Goal: Transaction & Acquisition: Purchase product/service

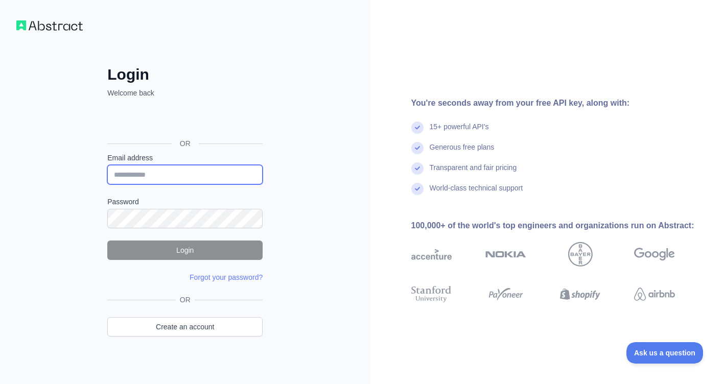
click at [147, 168] on input "Email address" at bounding box center [184, 174] width 155 height 19
type input "**********"
click at [95, 209] on div "**********" at bounding box center [185, 215] width 196 height 300
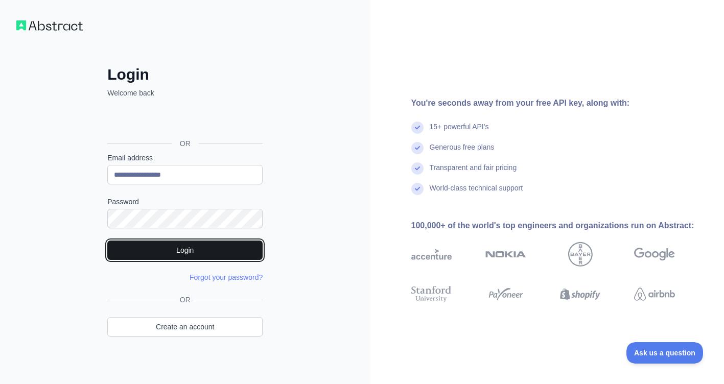
click at [179, 252] on button "Login" at bounding box center [184, 250] width 155 height 19
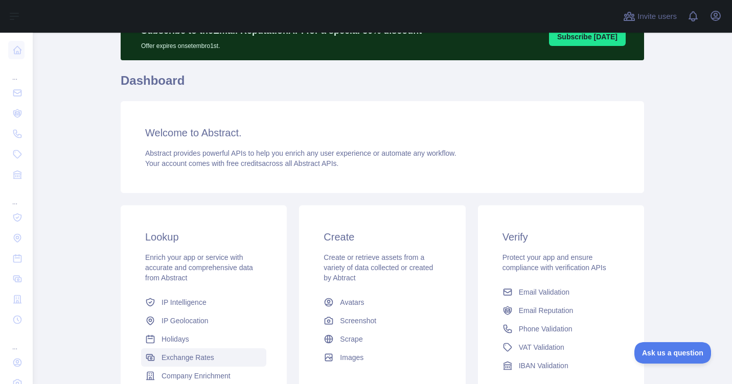
scroll to position [172, 0]
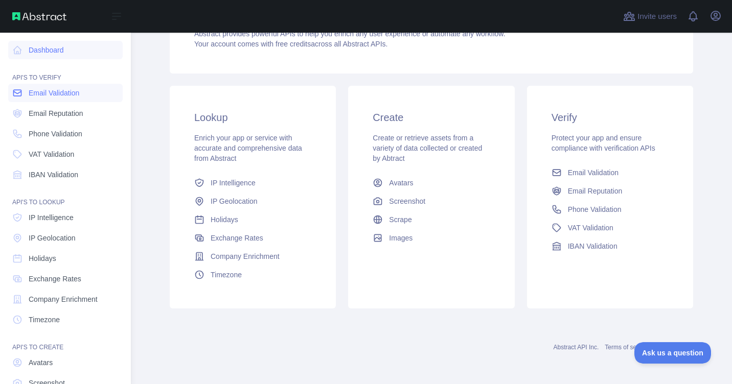
click at [52, 95] on span "Email Validation" at bounding box center [54, 93] width 51 height 10
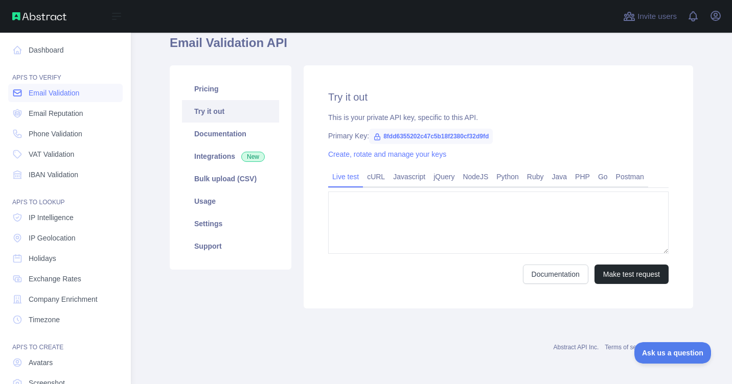
type textarea "**********"
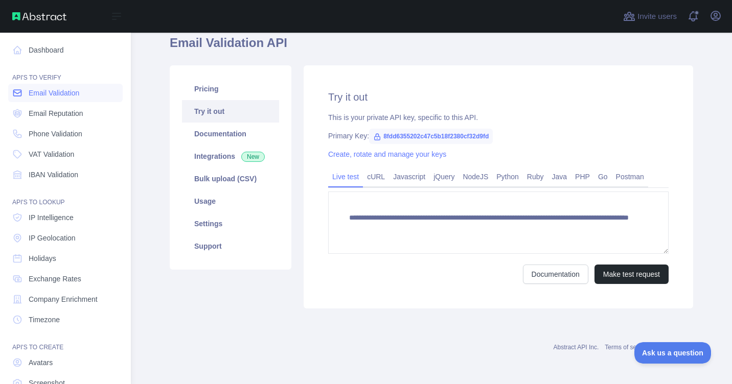
scroll to position [90, 0]
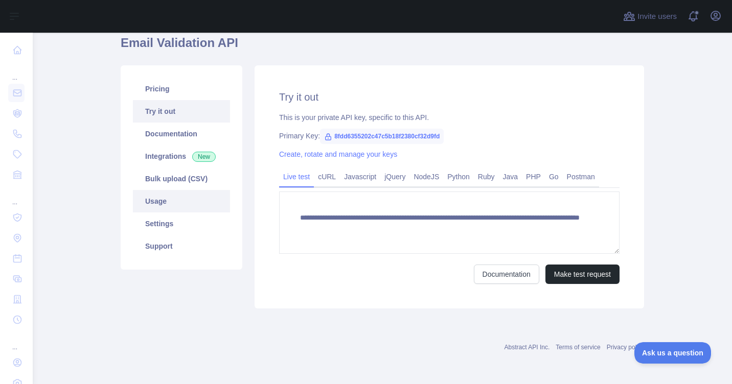
click at [169, 201] on link "Usage" at bounding box center [181, 201] width 97 height 22
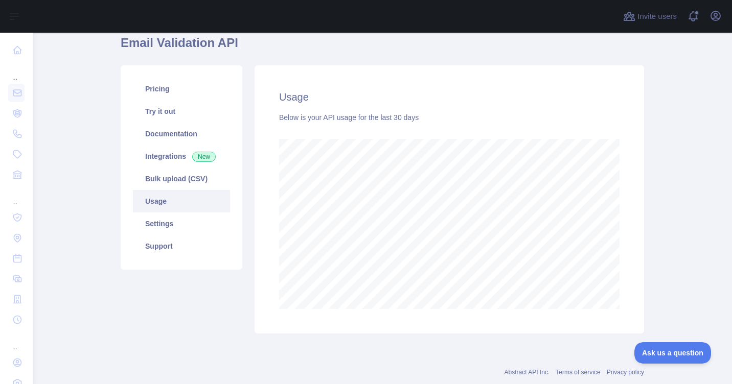
scroll to position [352, 691]
click at [168, 227] on link "Settings" at bounding box center [181, 224] width 97 height 22
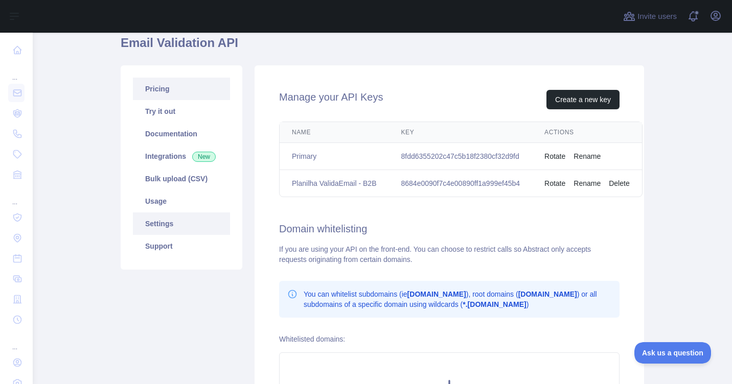
click at [160, 93] on link "Pricing" at bounding box center [181, 89] width 97 height 22
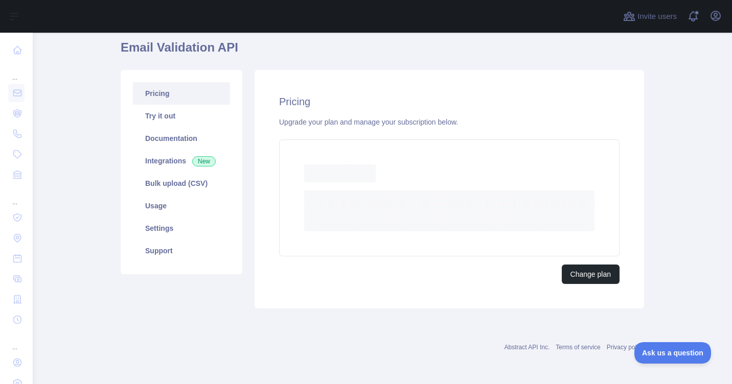
scroll to position [80, 0]
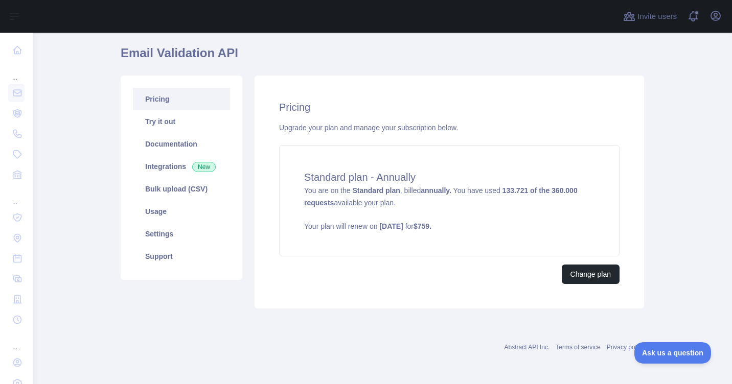
click at [428, 294] on div "Pricing Upgrade your plan and manage your subscription below. Standard plan - A…" at bounding box center [448, 192] width 389 height 233
click at [379, 226] on strong "[DATE]" at bounding box center [391, 226] width 24 height 8
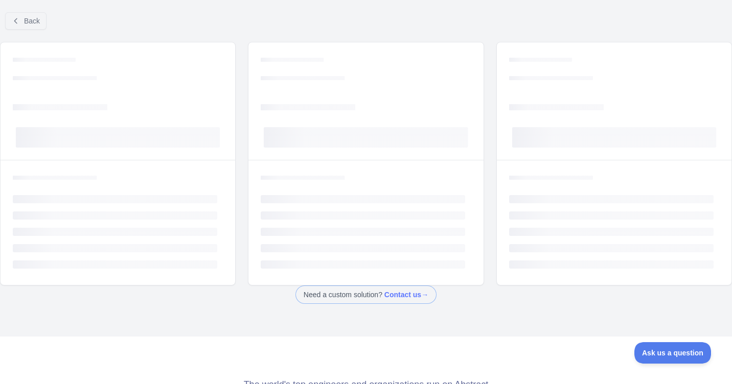
scroll to position [51, 0]
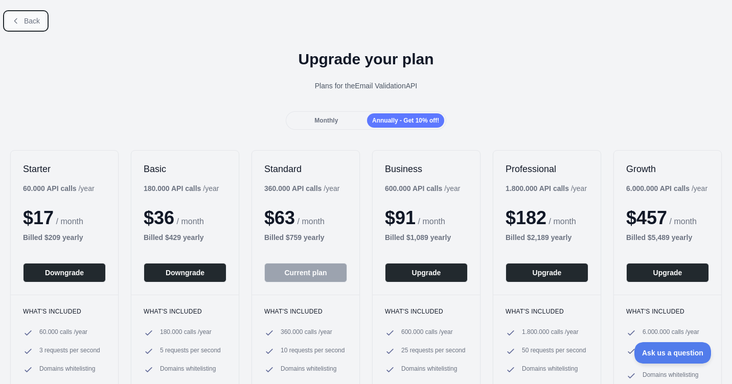
click at [12, 25] on button "Back" at bounding box center [25, 20] width 41 height 17
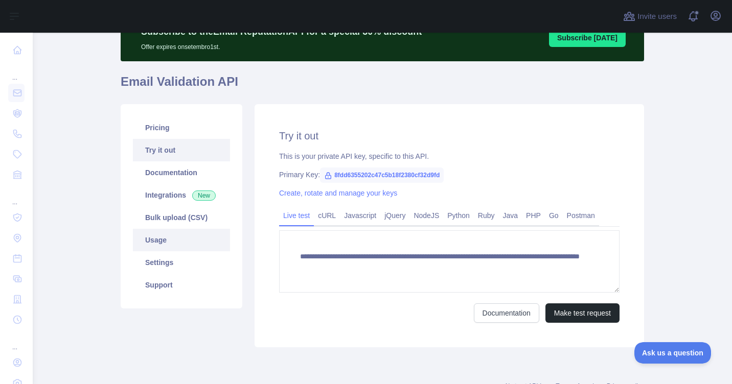
click at [156, 232] on link "Usage" at bounding box center [181, 240] width 97 height 22
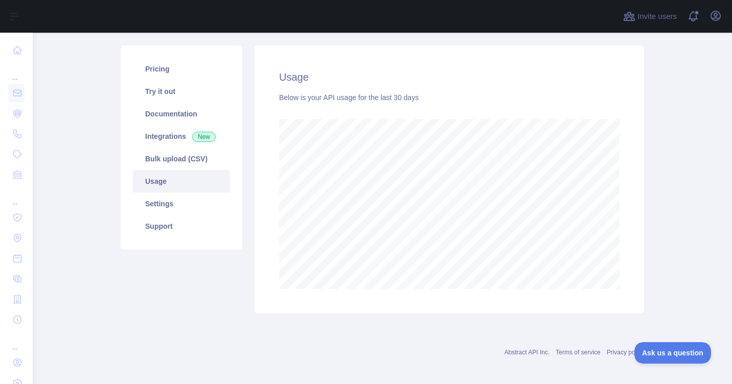
scroll to position [115, 0]
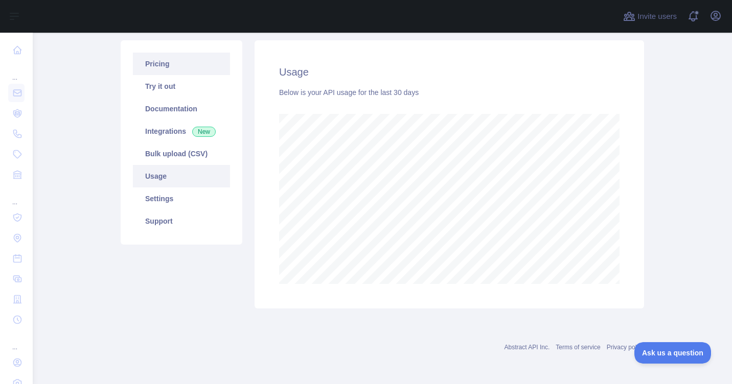
click at [156, 68] on link "Pricing" at bounding box center [181, 64] width 97 height 22
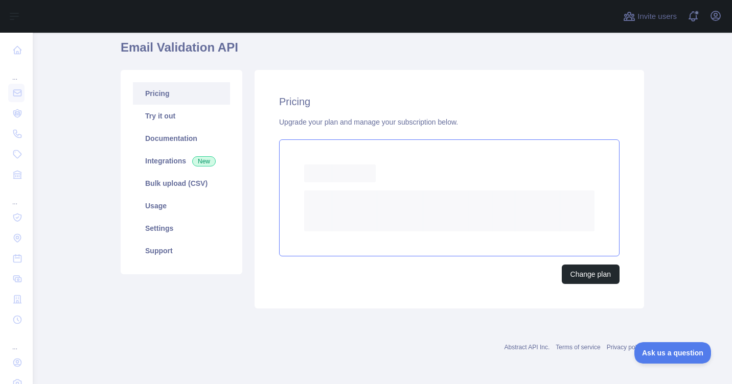
scroll to position [80, 0]
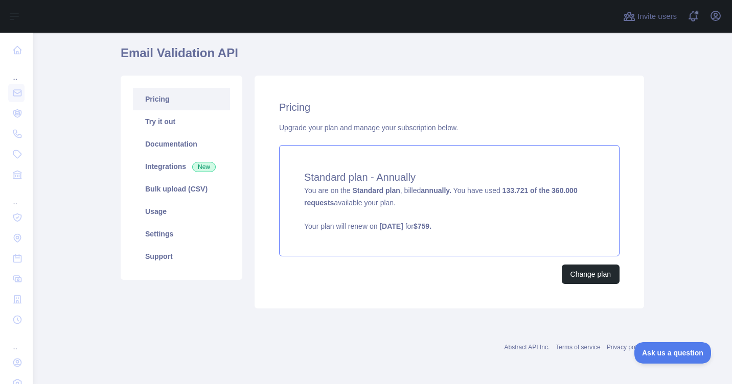
click at [455, 239] on div "Standard plan - Annually You are on the Standard plan , billed annually. You ha…" at bounding box center [449, 200] width 340 height 111
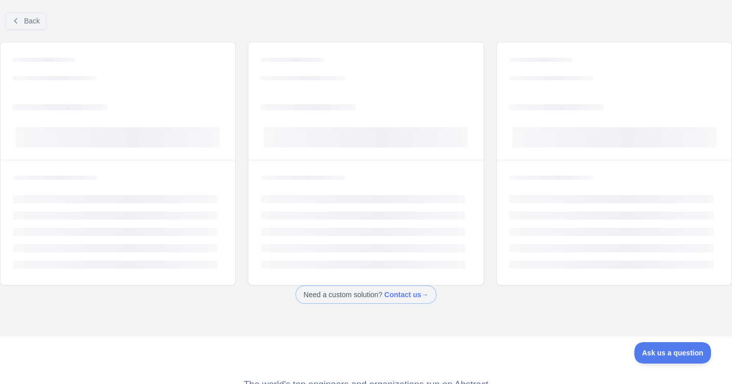
scroll to position [51, 0]
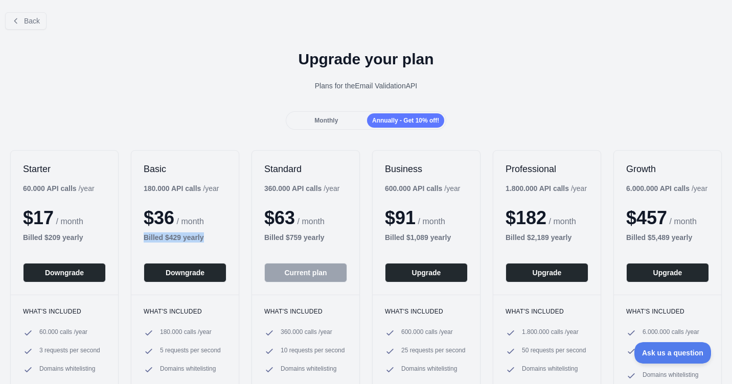
drag, startPoint x: 140, startPoint y: 242, endPoint x: 207, endPoint y: 239, distance: 67.0
click at [207, 239] on div "Basic 180.000 API calls / year $ 36 / month Billed $ 429 yearly Downgrade" at bounding box center [184, 223] width 107 height 144
drag, startPoint x: 207, startPoint y: 239, endPoint x: 184, endPoint y: 243, distance: 22.8
click at [184, 243] on div "Basic 180.000 API calls / year $ 36 / month Billed $ 429 yearly Downgrade" at bounding box center [184, 223] width 107 height 144
drag, startPoint x: 207, startPoint y: 242, endPoint x: 143, endPoint y: 168, distance: 97.8
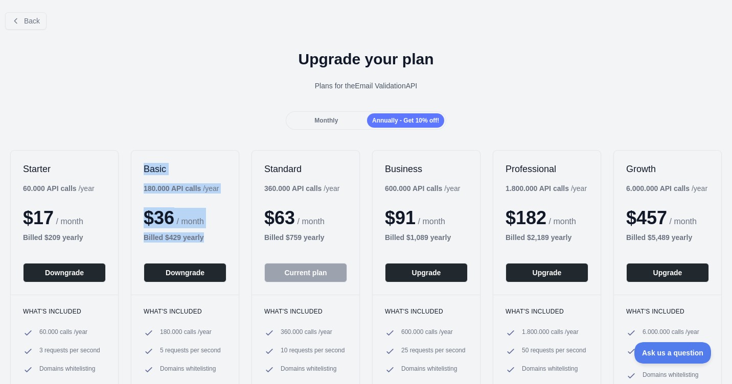
click at [143, 168] on div "Basic 180.000 API calls / year $ 36 / month Billed $ 429 yearly Downgrade" at bounding box center [184, 223] width 107 height 144
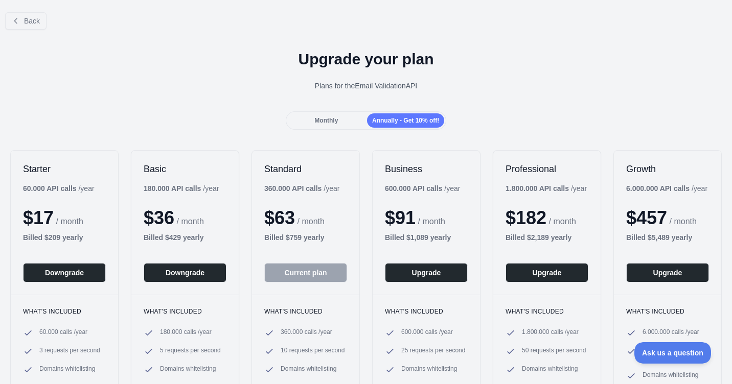
drag, startPoint x: 143, startPoint y: 168, endPoint x: 133, endPoint y: 100, distance: 68.6
click at [133, 100] on div "Upgrade your plan Plans for the Email Validation API" at bounding box center [366, 75] width 732 height 74
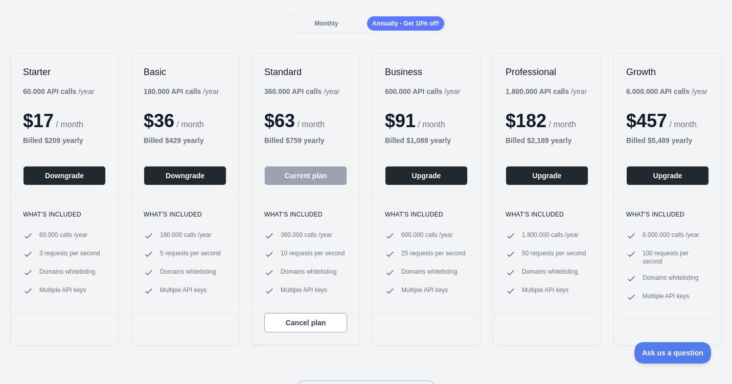
scroll to position [102, 0]
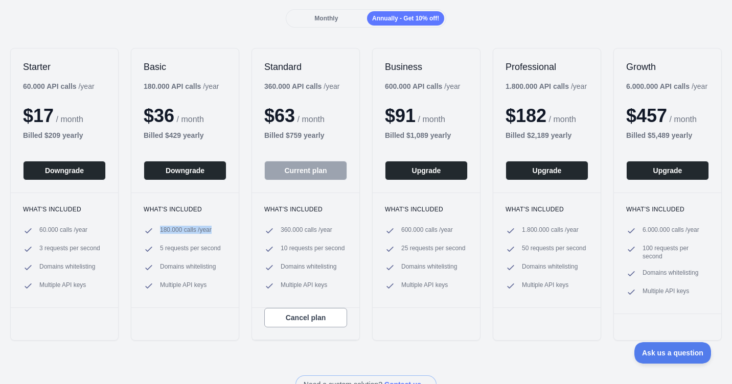
drag, startPoint x: 157, startPoint y: 236, endPoint x: 213, endPoint y: 232, distance: 56.3
click at [213, 232] on li "180.000 calls / year" at bounding box center [185, 231] width 83 height 10
drag, startPoint x: 213, startPoint y: 232, endPoint x: 187, endPoint y: 233, distance: 26.1
click at [187, 233] on span "180.000 calls / year" at bounding box center [186, 231] width 52 height 10
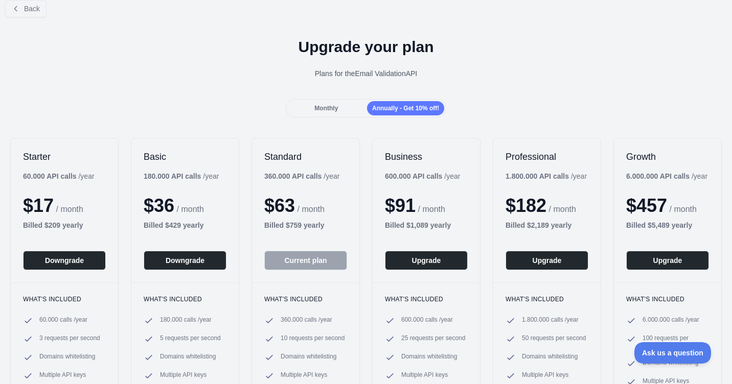
scroll to position [0, 0]
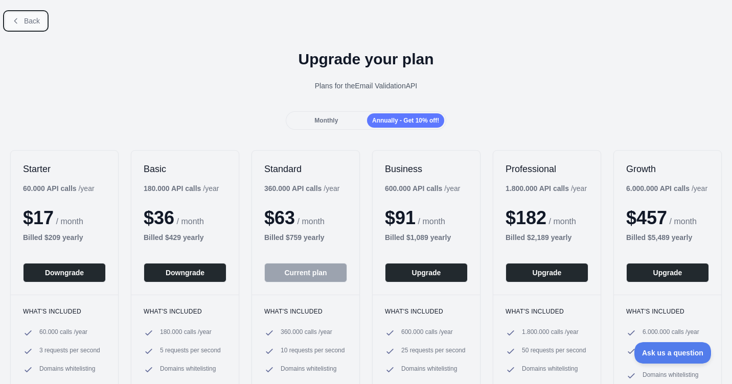
click at [25, 24] on span "Back" at bounding box center [32, 21] width 16 height 8
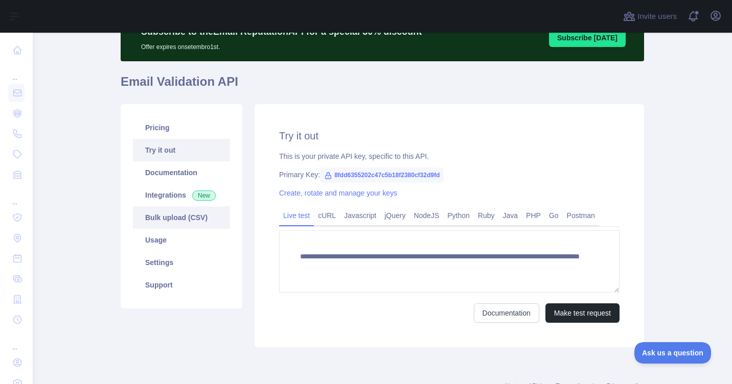
click at [171, 223] on link "Bulk upload (CSV)" at bounding box center [181, 217] width 97 height 22
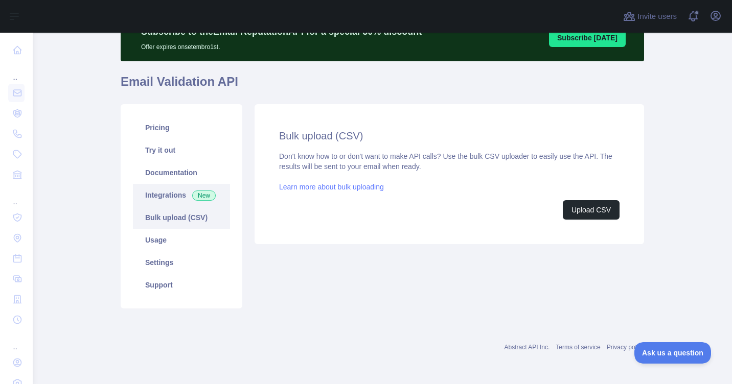
click at [167, 199] on link "Integrations New" at bounding box center [181, 195] width 97 height 22
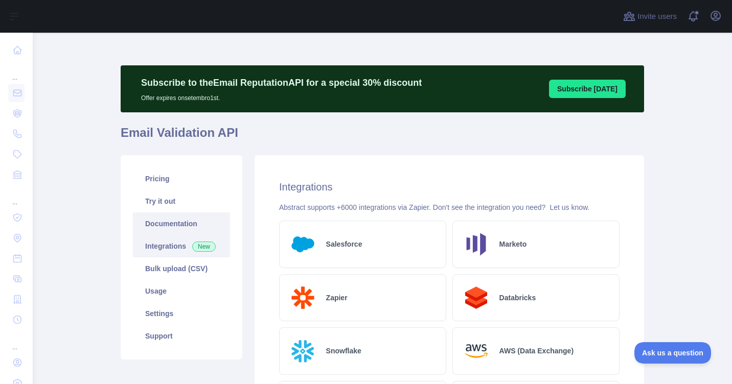
click at [170, 220] on link "Documentation" at bounding box center [181, 224] width 97 height 22
click at [163, 200] on link "Try it out" at bounding box center [181, 201] width 97 height 22
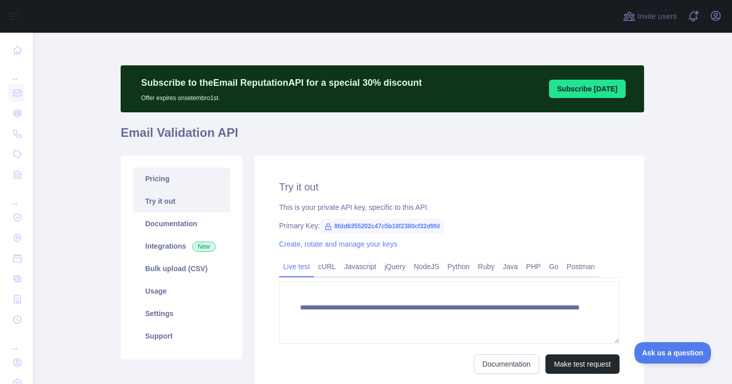
click at [166, 184] on link "Pricing" at bounding box center [181, 179] width 97 height 22
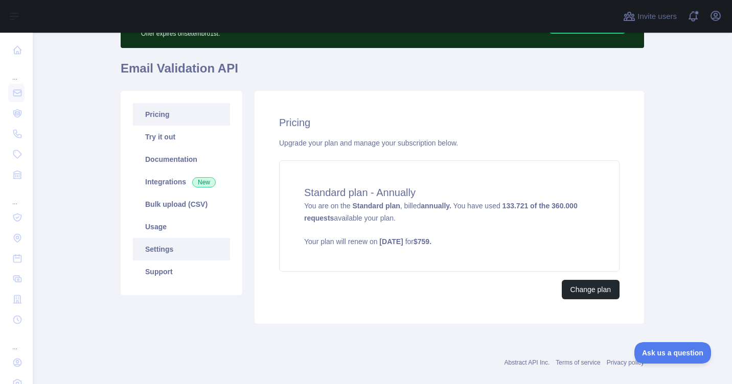
scroll to position [80, 0]
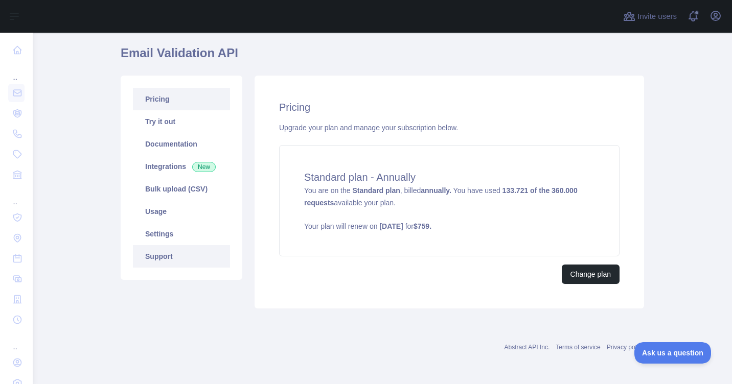
click at [162, 253] on link "Support" at bounding box center [181, 256] width 97 height 22
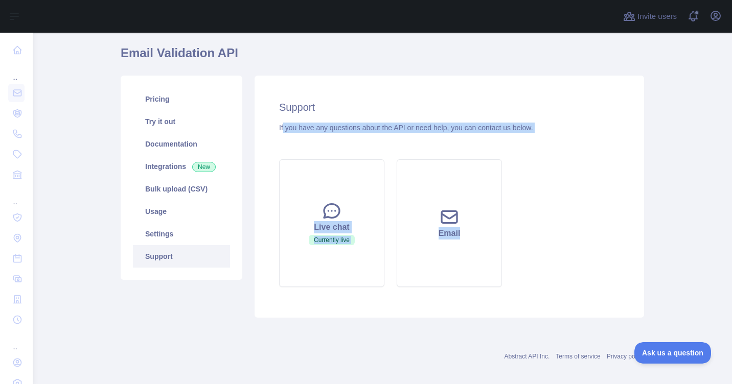
drag, startPoint x: 280, startPoint y: 128, endPoint x: 558, endPoint y: 133, distance: 278.5
click at [558, 133] on div "Support If you have any questions about the API or need help, you can contact u…" at bounding box center [448, 197] width 389 height 242
drag, startPoint x: 558, startPoint y: 133, endPoint x: 465, endPoint y: 128, distance: 93.6
click at [465, 128] on div "If you have any questions about the API or need help, you can contact us below." at bounding box center [449, 128] width 340 height 10
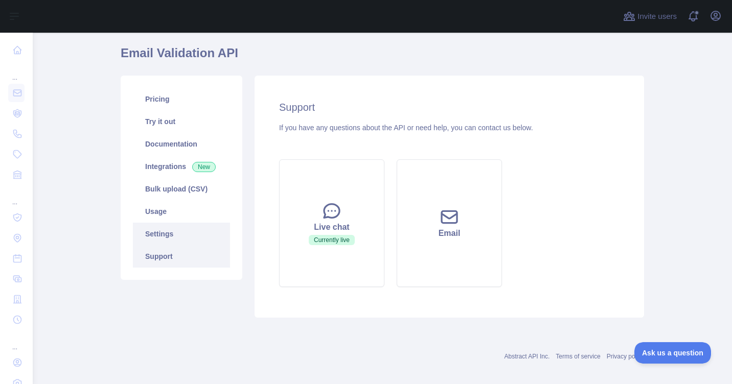
click at [157, 228] on link "Settings" at bounding box center [181, 234] width 97 height 22
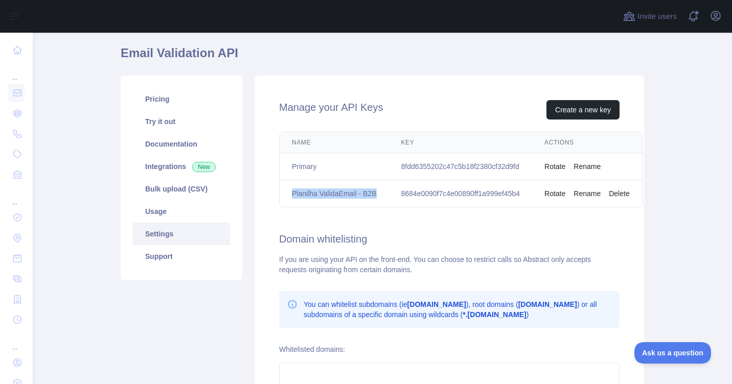
drag, startPoint x: 288, startPoint y: 194, endPoint x: 380, endPoint y: 192, distance: 92.0
click at [380, 192] on td "Planilha ValidaEmail - B2B" at bounding box center [333, 193] width 109 height 27
drag, startPoint x: 380, startPoint y: 192, endPoint x: 345, endPoint y: 198, distance: 35.2
click at [345, 198] on td "Planilha ValidaEmail - B2B" at bounding box center [333, 193] width 109 height 27
drag, startPoint x: 288, startPoint y: 168, endPoint x: 333, endPoint y: 168, distance: 44.5
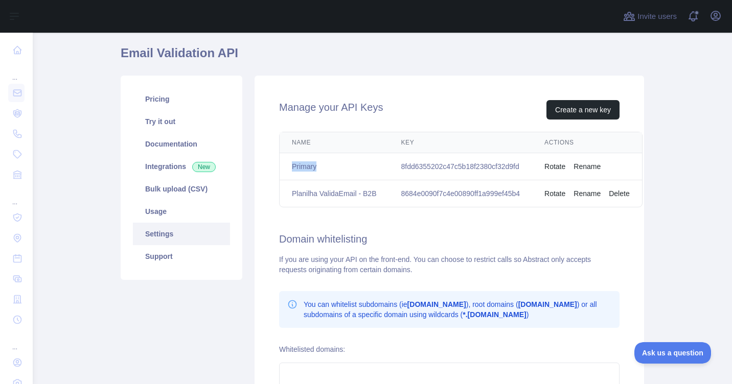
click at [333, 168] on td "Primary" at bounding box center [333, 166] width 109 height 27
drag, startPoint x: 333, startPoint y: 168, endPoint x: 317, endPoint y: 202, distance: 38.2
click at [317, 202] on td "Planilha ValidaEmail - B2B" at bounding box center [333, 193] width 109 height 27
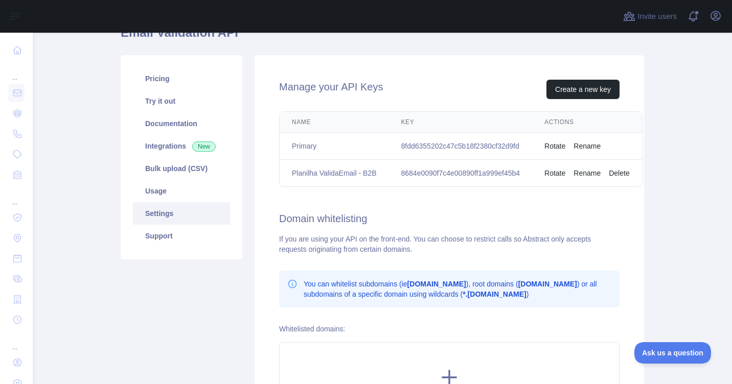
scroll to position [80, 0]
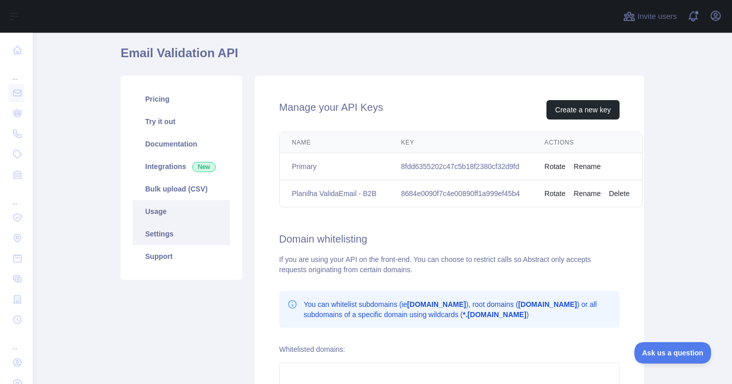
click at [155, 208] on link "Usage" at bounding box center [181, 211] width 97 height 22
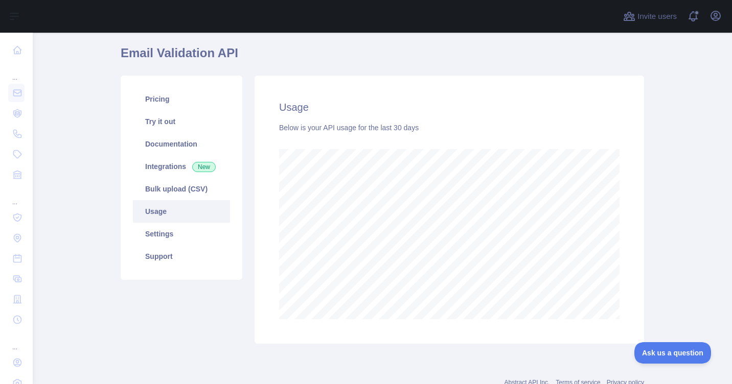
scroll to position [352, 691]
click at [157, 190] on link "Bulk upload (CSV)" at bounding box center [181, 189] width 97 height 22
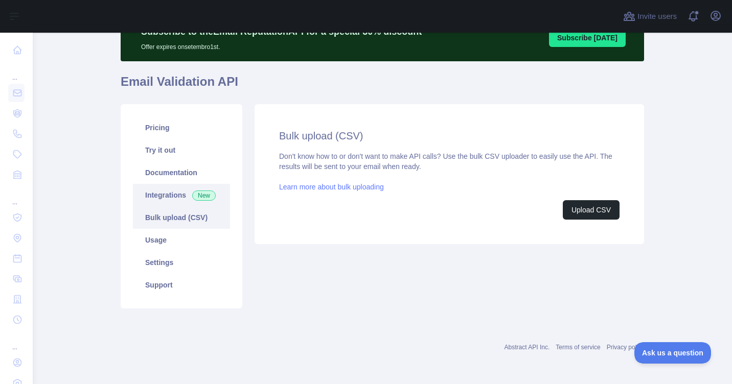
click at [159, 190] on link "Integrations New" at bounding box center [181, 195] width 97 height 22
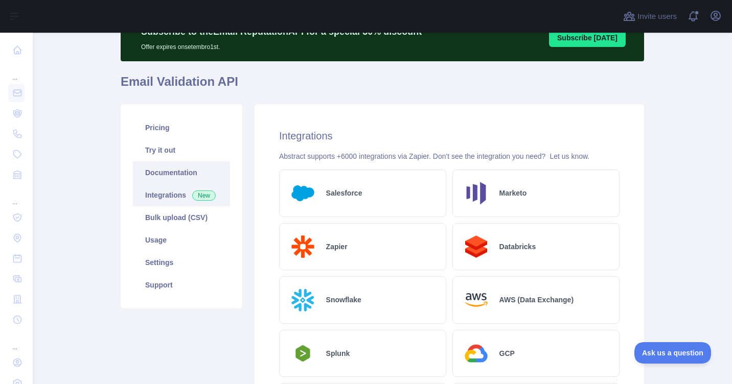
click at [159, 178] on link "Documentation" at bounding box center [181, 172] width 97 height 22
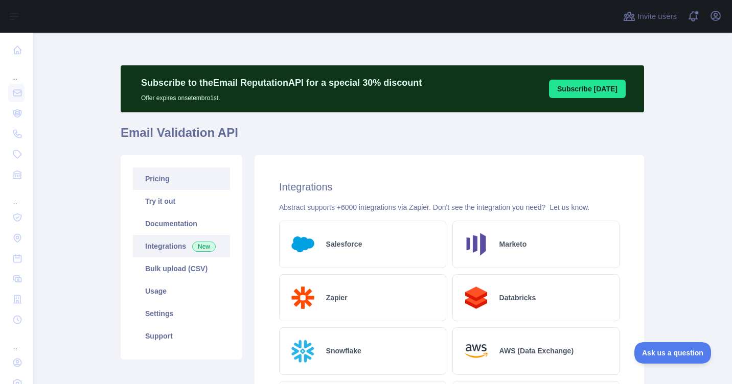
click at [164, 181] on link "Pricing" at bounding box center [181, 179] width 97 height 22
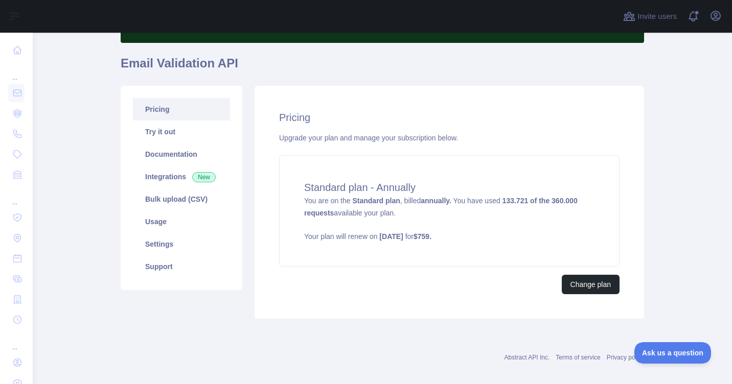
scroll to position [80, 0]
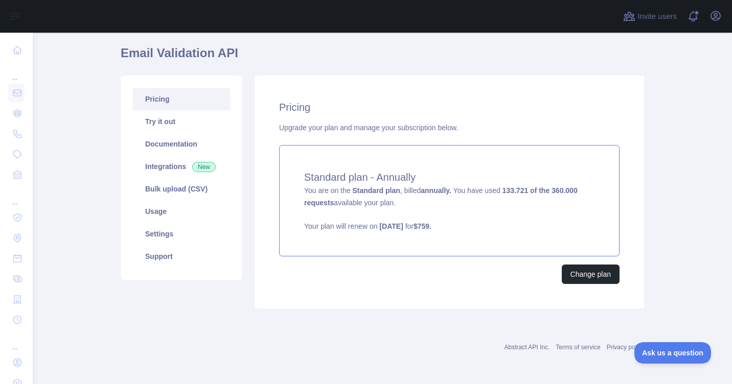
click at [316, 171] on h4 "Standard plan - Annually" at bounding box center [449, 177] width 290 height 14
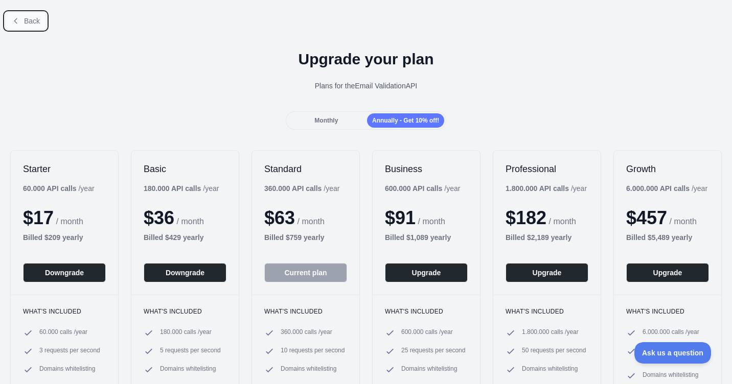
click at [17, 16] on button "Back" at bounding box center [25, 20] width 41 height 17
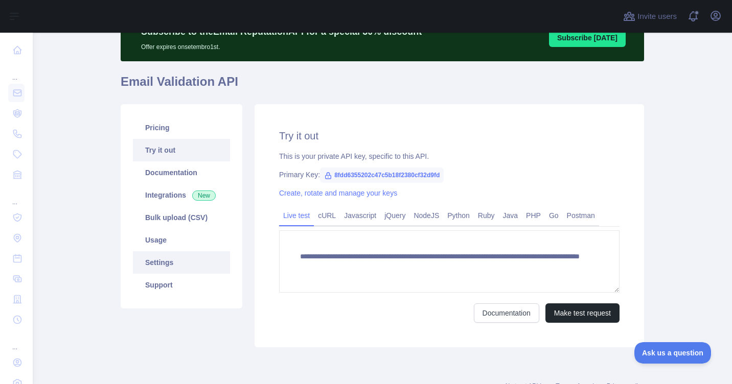
click at [148, 269] on link "Settings" at bounding box center [181, 262] width 97 height 22
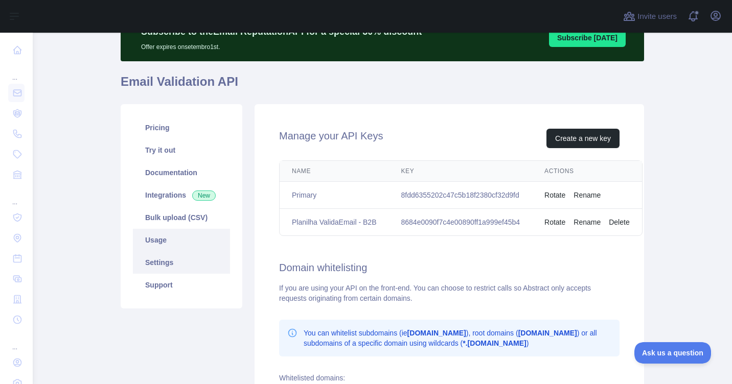
click at [147, 249] on link "Usage" at bounding box center [181, 240] width 97 height 22
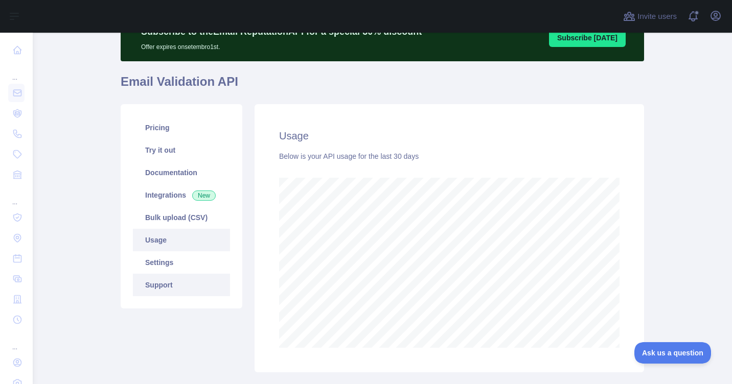
scroll to position [352, 691]
click at [157, 278] on link "Support" at bounding box center [181, 285] width 97 height 22
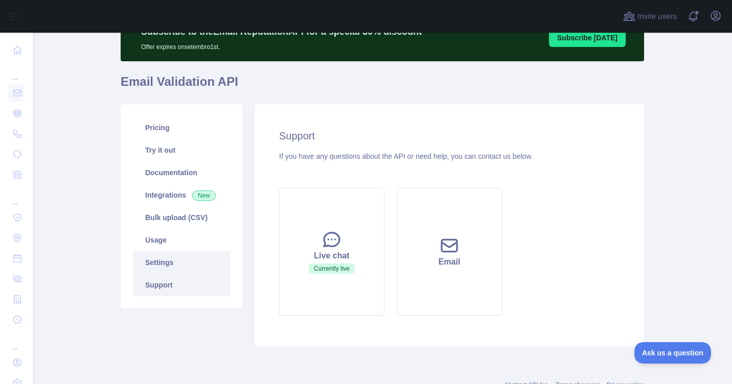
click at [157, 268] on link "Settings" at bounding box center [181, 262] width 97 height 22
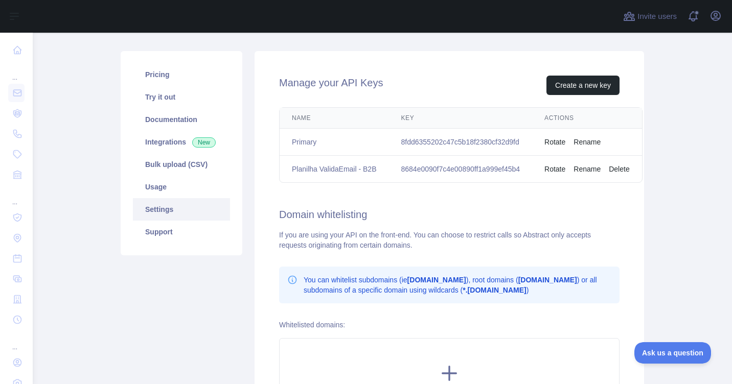
scroll to position [102, 0]
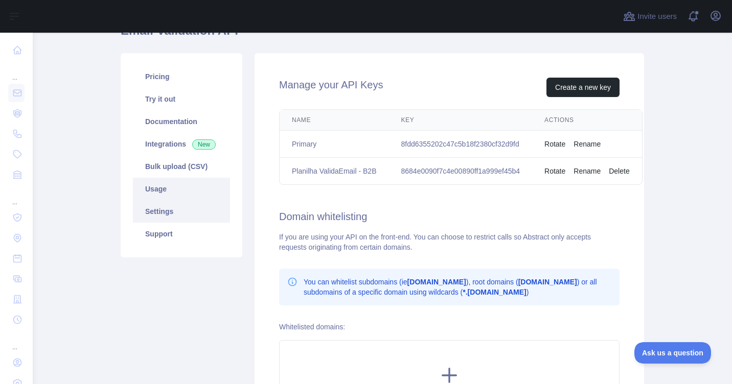
click at [157, 195] on link "Usage" at bounding box center [181, 189] width 97 height 22
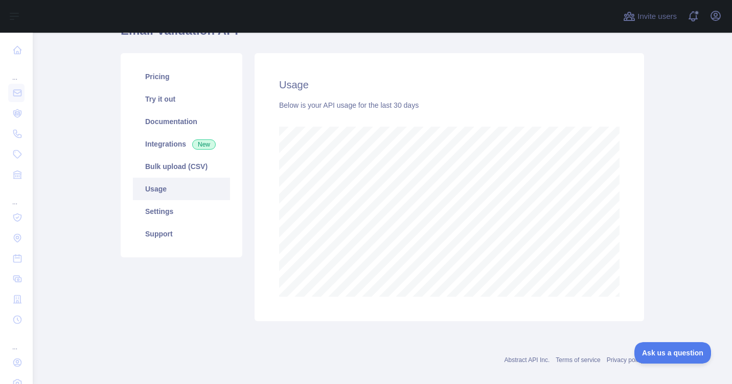
scroll to position [510573, 510233]
